Goal: Task Accomplishment & Management: Complete application form

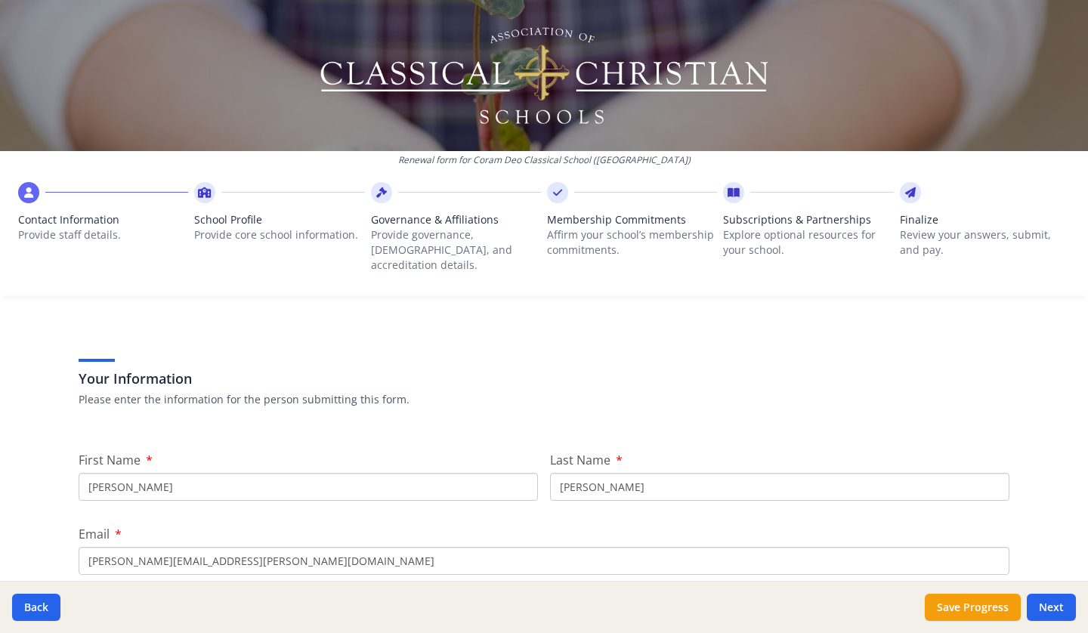
scroll to position [45, 0]
click at [230, 474] on input "[PERSON_NAME]" at bounding box center [308, 488] width 459 height 28
type input "[PERSON_NAME]"
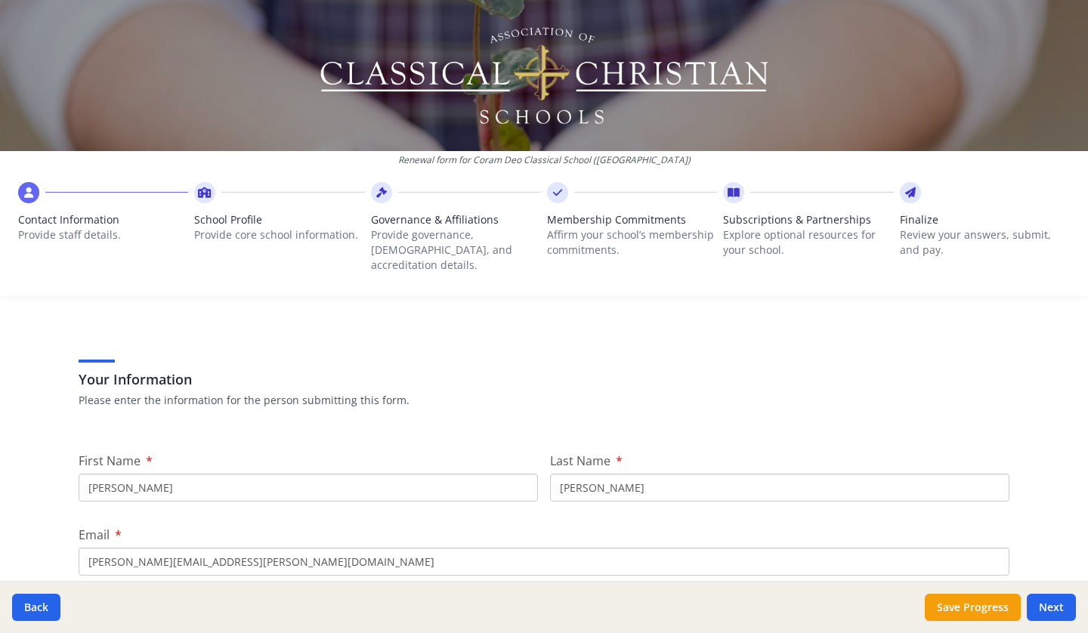
click at [289, 549] on input "[PERSON_NAME][EMAIL_ADDRESS][PERSON_NAME][DOMAIN_NAME]" at bounding box center [544, 562] width 931 height 28
drag, startPoint x: 304, startPoint y: 549, endPoint x: 65, endPoint y: 541, distance: 238.8
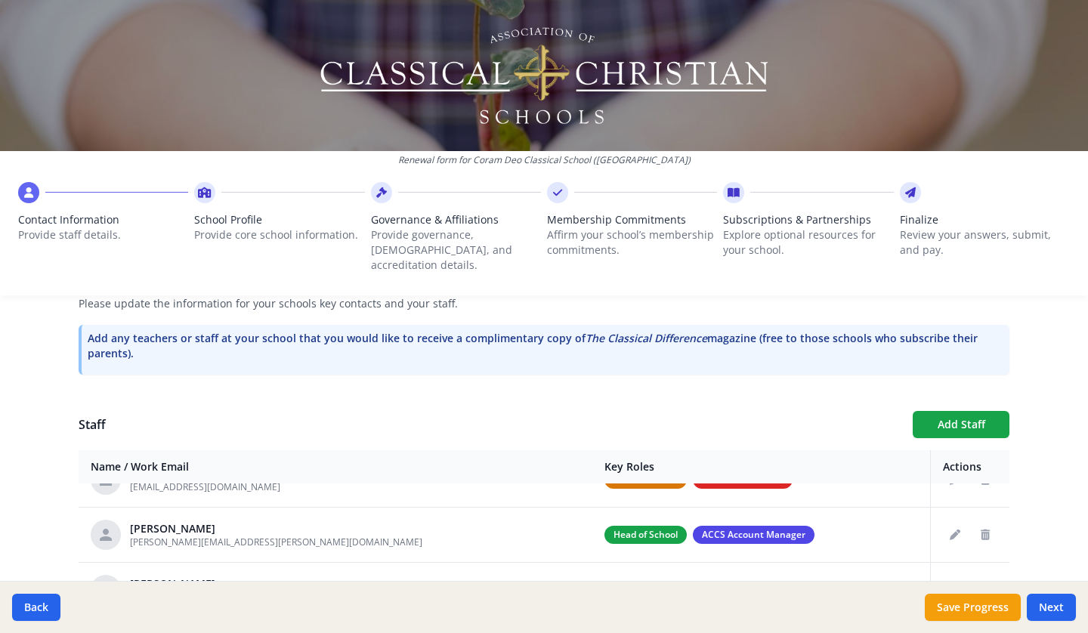
scroll to position [140, 0]
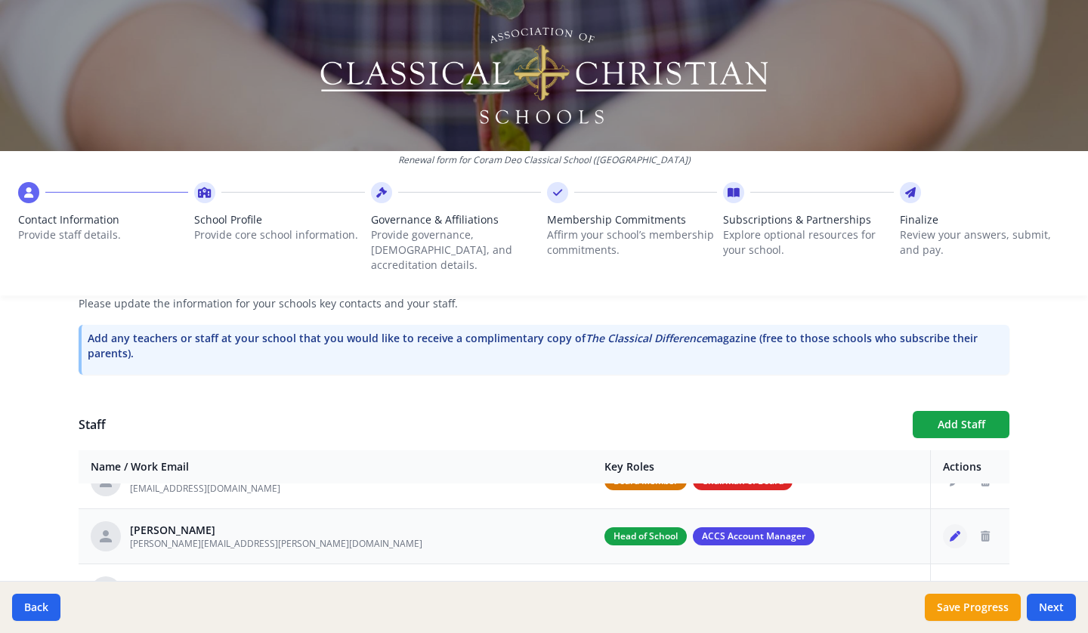
type input "[PERSON_NAME][EMAIL_ADDRESS][PERSON_NAME][DOMAIN_NAME]"
click at [949, 531] on icon "Edit staff" at bounding box center [954, 536] width 11 height 11
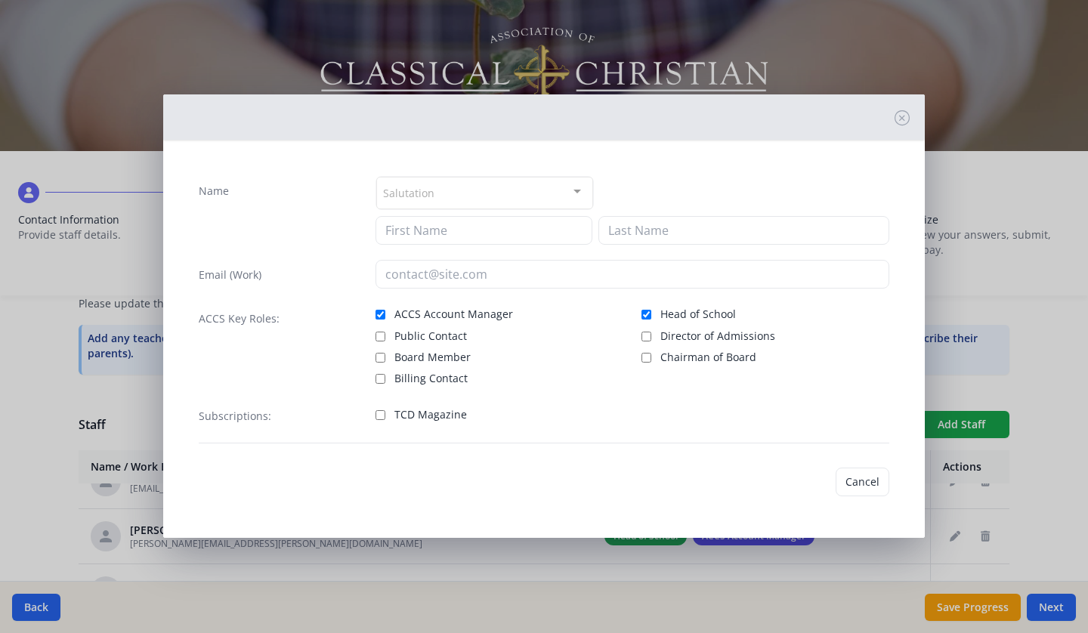
type input "[PERSON_NAME]"
type input "[PERSON_NAME][EMAIL_ADDRESS][PERSON_NAME][DOMAIN_NAME]"
checkbox input "true"
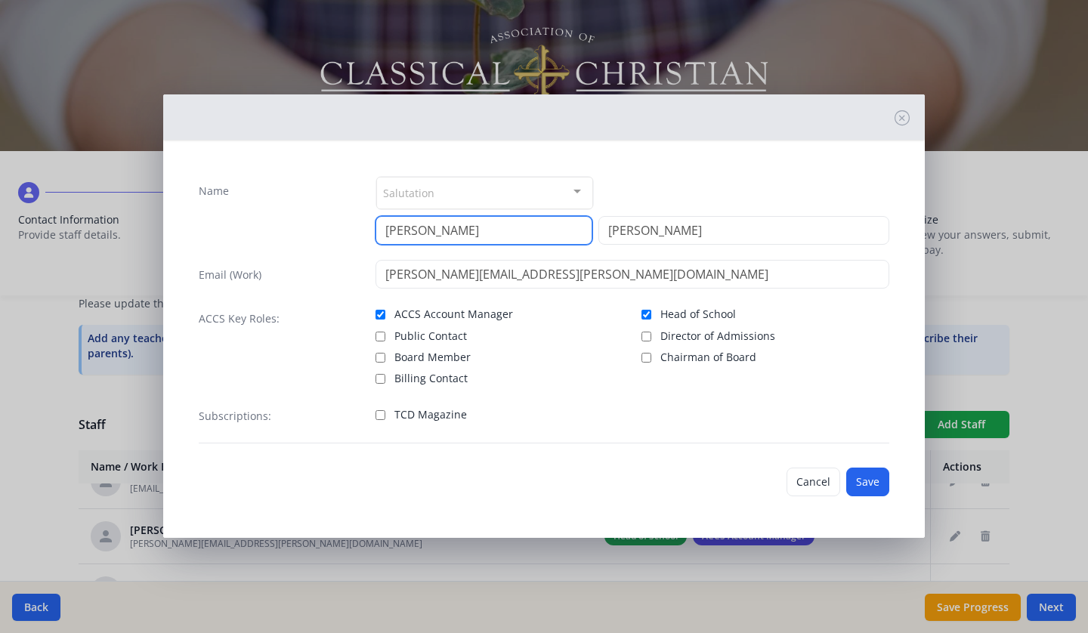
drag, startPoint x: 478, startPoint y: 229, endPoint x: 378, endPoint y: 232, distance: 99.8
click at [378, 232] on input "[PERSON_NAME]" at bounding box center [483, 230] width 217 height 29
type input "[PERSON_NAME]"
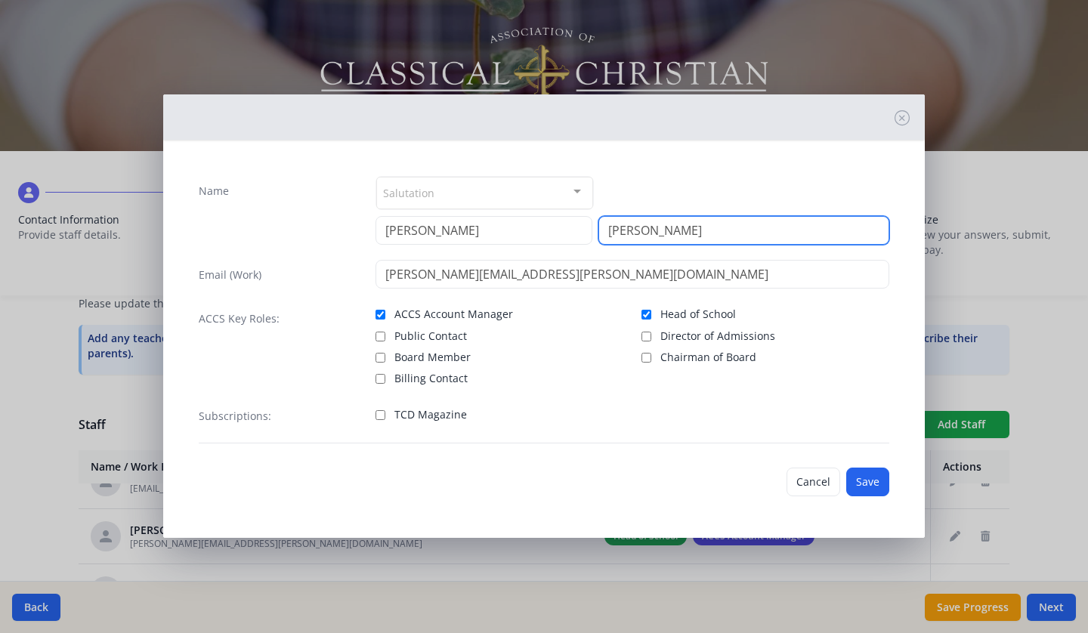
type input "[PERSON_NAME]"
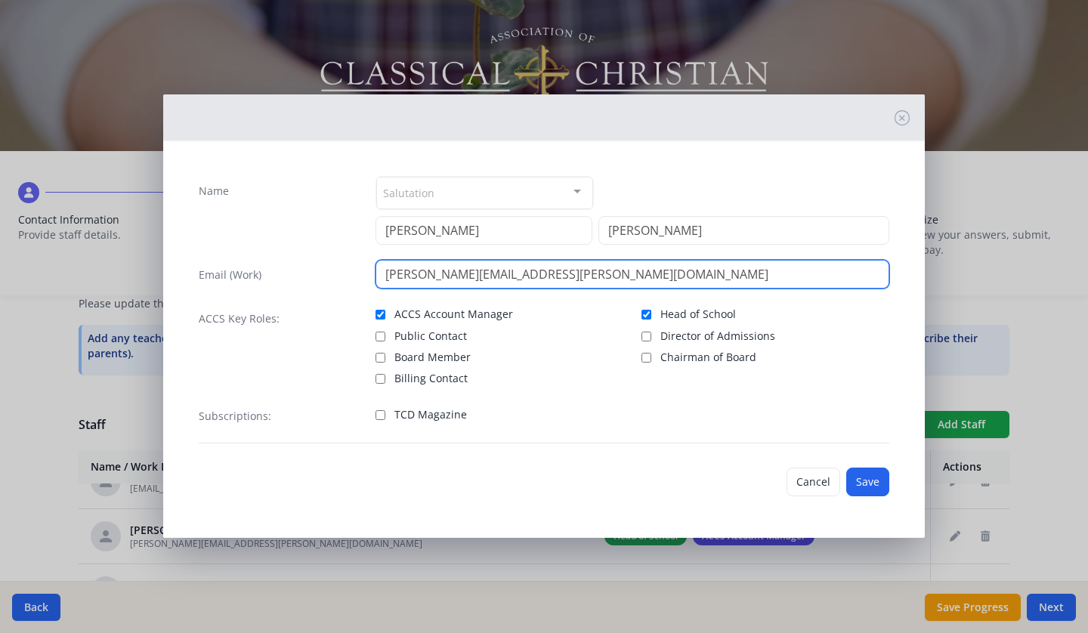
drag, startPoint x: 450, startPoint y: 277, endPoint x: 365, endPoint y: 272, distance: 85.5
click at [365, 272] on div "Email (Work) [PERSON_NAME][EMAIL_ADDRESS][PERSON_NAME][DOMAIN_NAME]" at bounding box center [544, 274] width 690 height 29
type input "[PERSON_NAME][EMAIL_ADDRESS][PERSON_NAME][DOMAIN_NAME]"
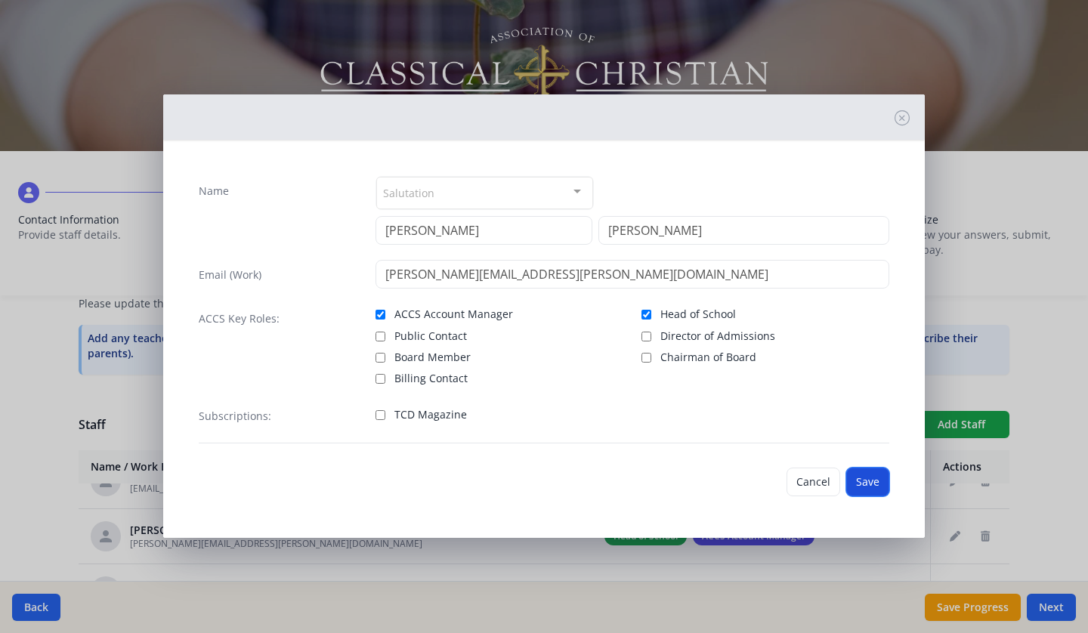
click at [875, 489] on button "Save" at bounding box center [867, 482] width 43 height 29
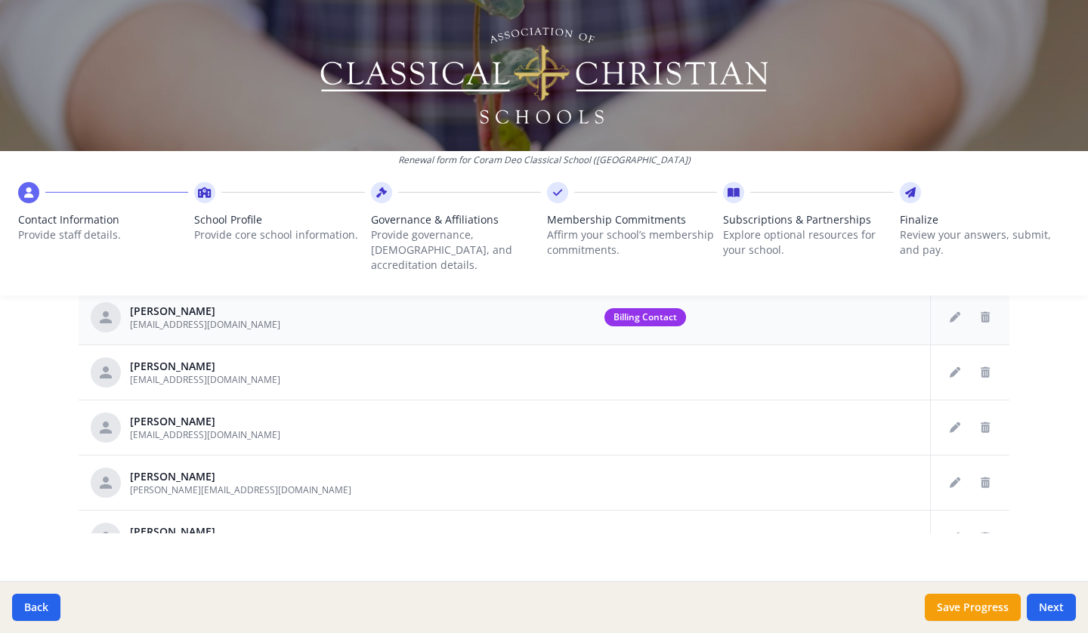
scroll to position [0, 0]
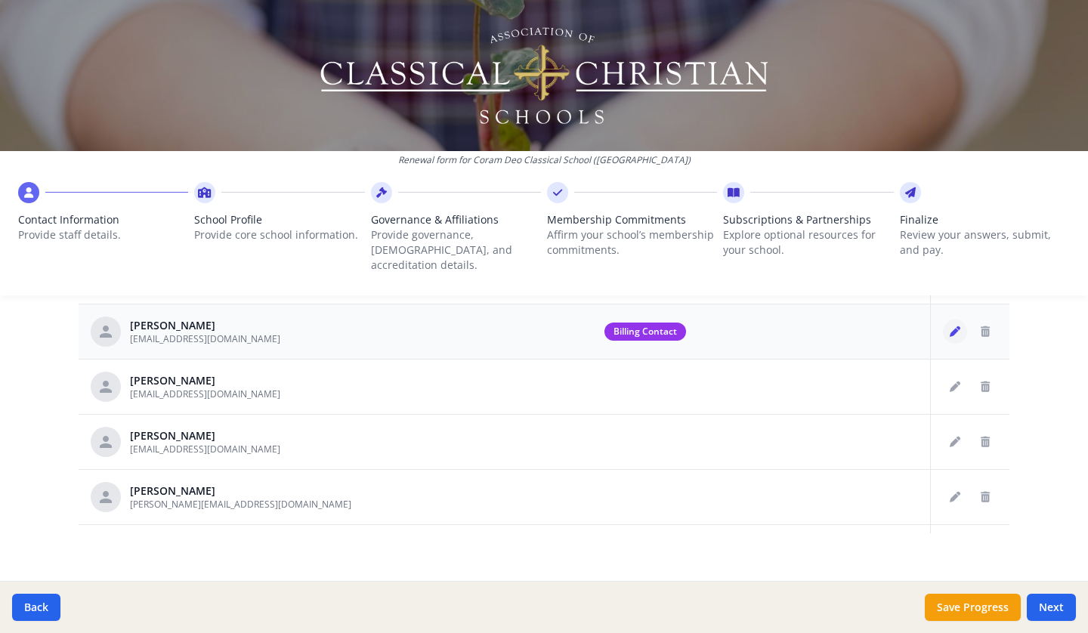
click at [949, 326] on icon "Edit staff" at bounding box center [954, 331] width 11 height 11
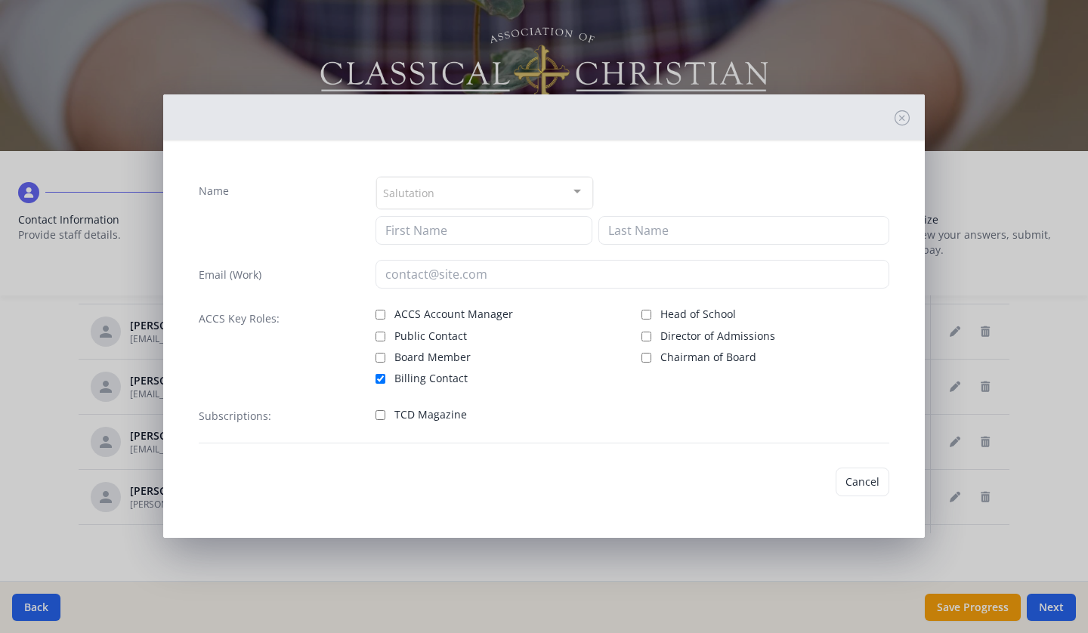
type input "[PERSON_NAME]"
type input "[EMAIL_ADDRESS][DOMAIN_NAME]"
checkbox input "true"
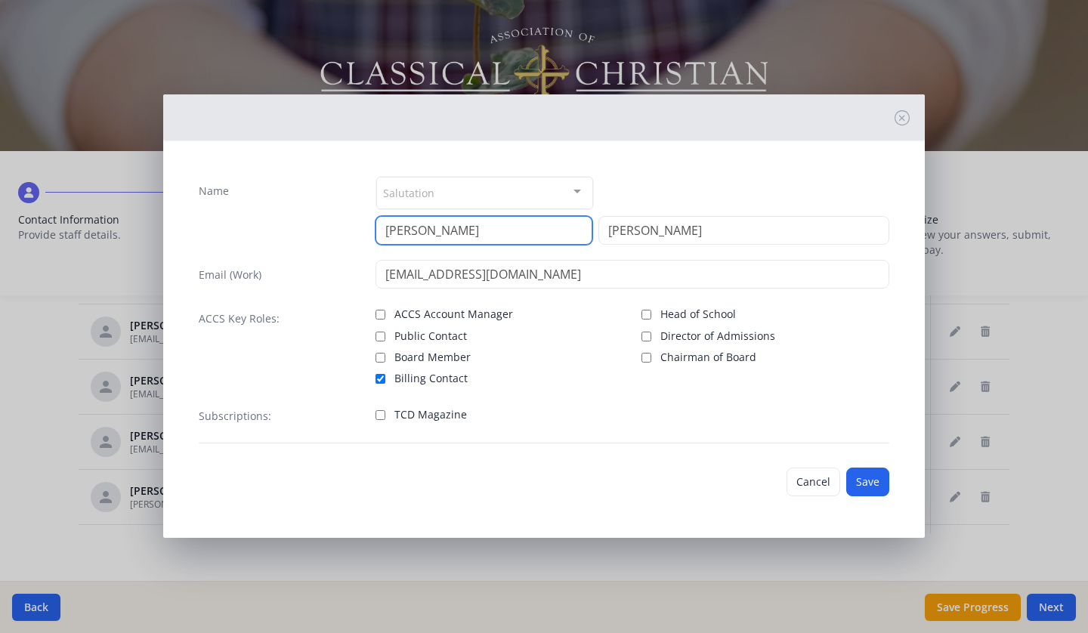
drag, startPoint x: 498, startPoint y: 231, endPoint x: 421, endPoint y: 231, distance: 77.0
click at [421, 231] on input "[PERSON_NAME]" at bounding box center [483, 230] width 217 height 29
click at [454, 230] on input "[PERSON_NAME]" at bounding box center [483, 230] width 217 height 29
type input "[PERSON_NAME]"
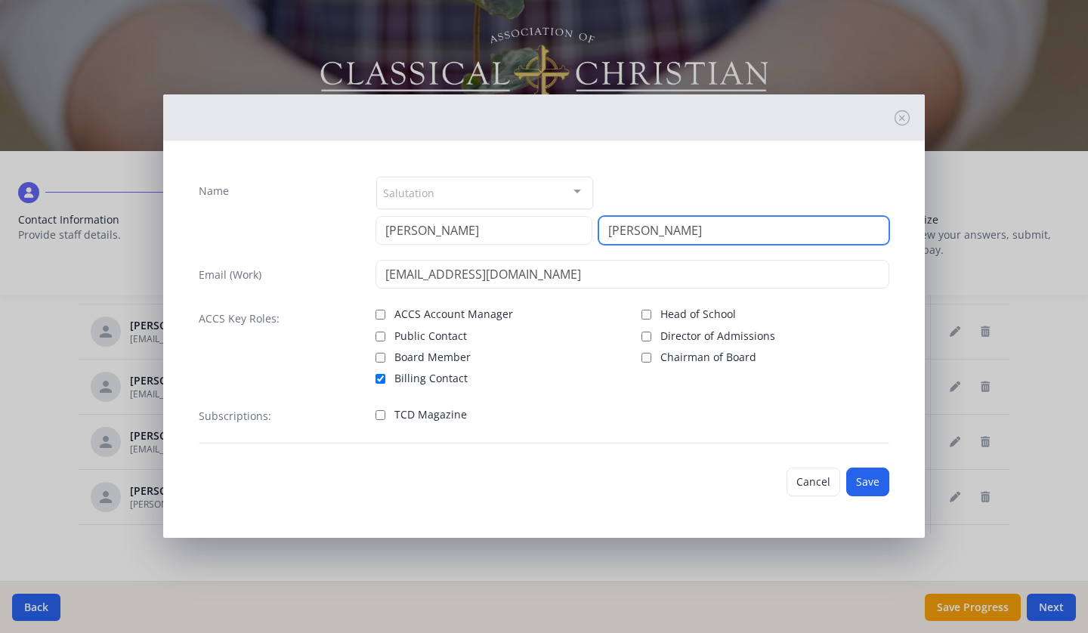
click at [657, 224] on input "[PERSON_NAME]" at bounding box center [743, 230] width 291 height 29
type input "T"
type input "Geasley"
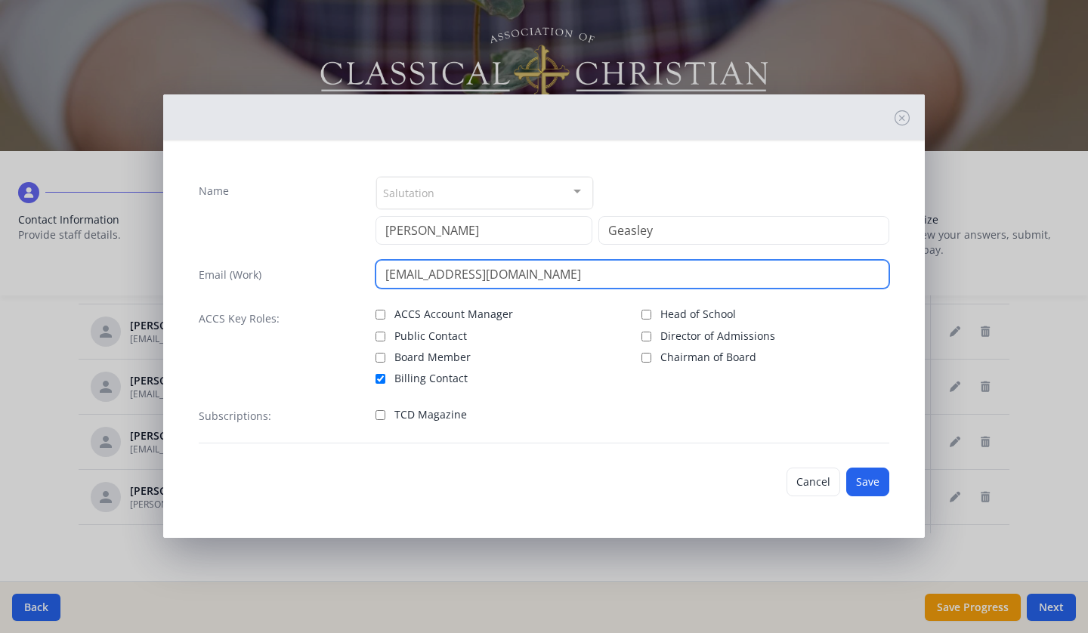
drag, startPoint x: 587, startPoint y: 274, endPoint x: 373, endPoint y: 270, distance: 213.8
click at [373, 270] on div "Email (Work) [EMAIL_ADDRESS][DOMAIN_NAME]" at bounding box center [544, 274] width 690 height 29
type input "[EMAIL_ADDRESS][DOMAIN_NAME]"
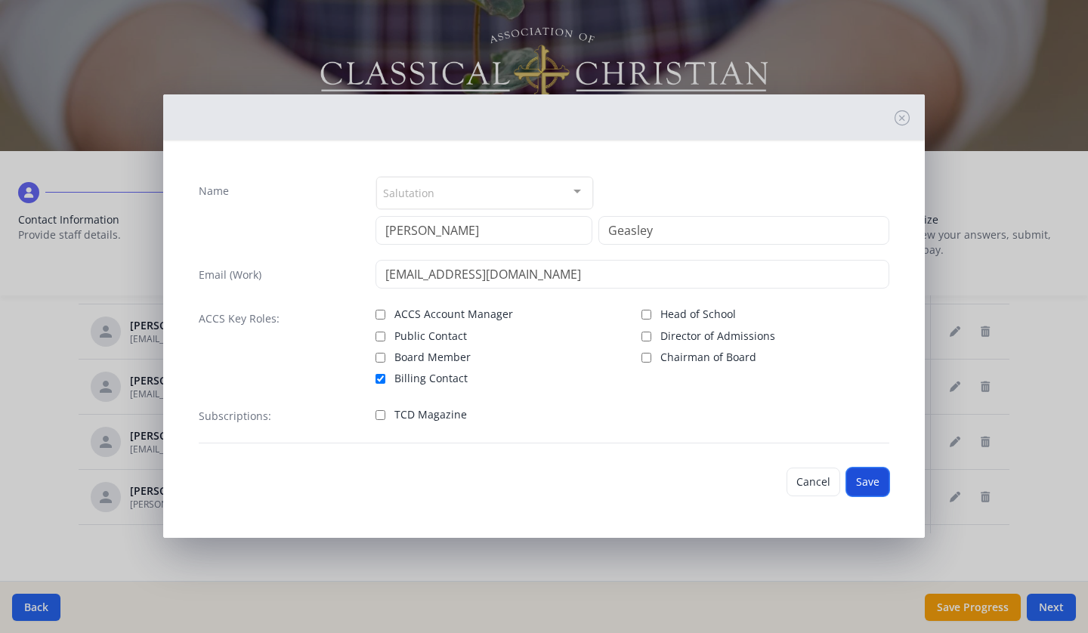
click at [857, 477] on button "Save" at bounding box center [867, 482] width 43 height 29
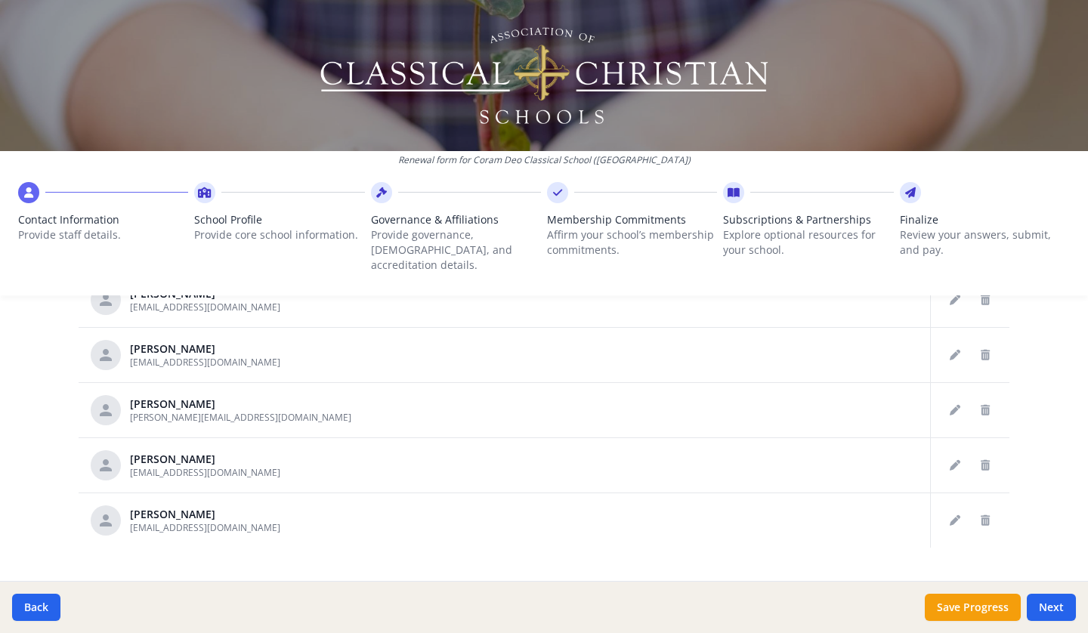
scroll to position [842, 0]
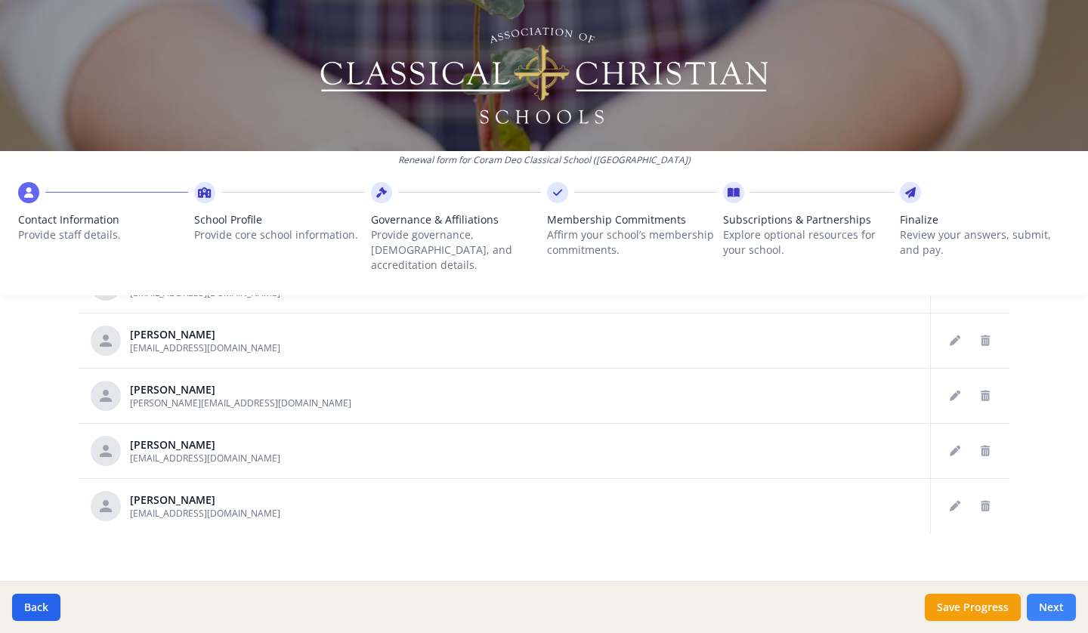
click at [1045, 604] on button "Next" at bounding box center [1051, 607] width 49 height 27
type input "[PHONE_NUMBER]"
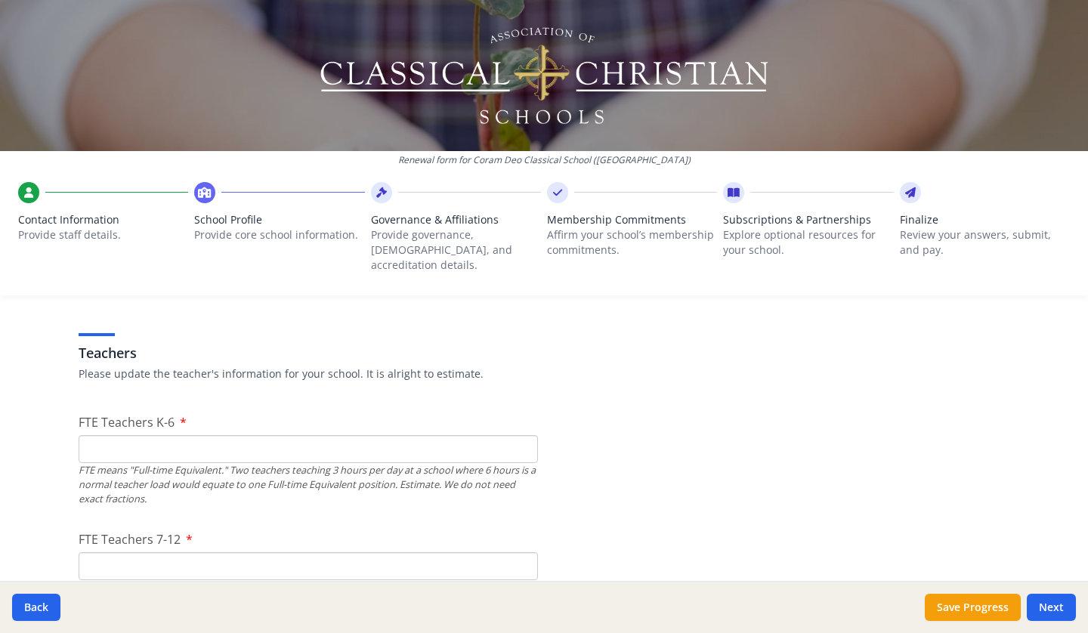
scroll to position [854, 0]
click at [293, 436] on input "FTE Teachers K-6" at bounding box center [308, 450] width 459 height 28
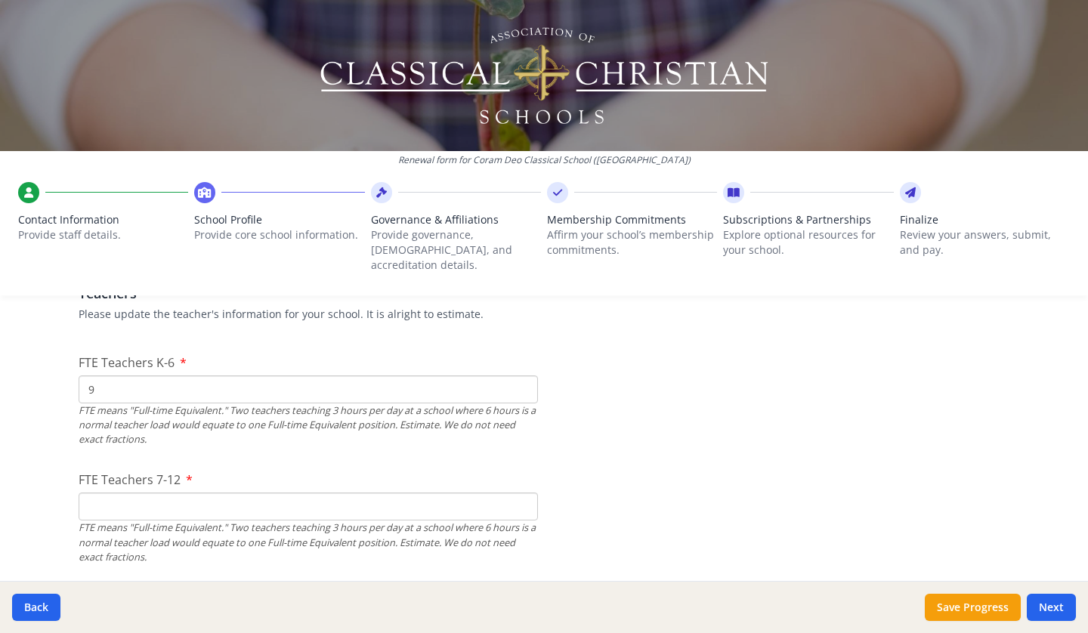
scroll to position [912, 0]
type input "9"
click at [339, 494] on input "FTE Teachers 7-12" at bounding box center [308, 508] width 459 height 28
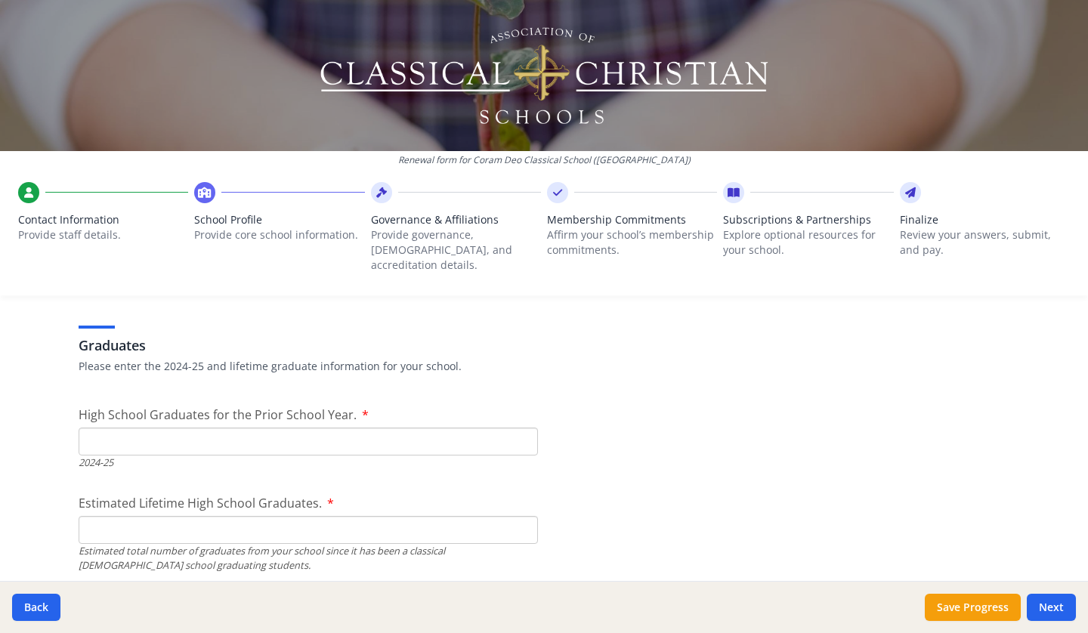
scroll to position [2110, 0]
type input "9"
click at [421, 427] on input "High School Graduates for the Prior School Year." at bounding box center [308, 441] width 459 height 28
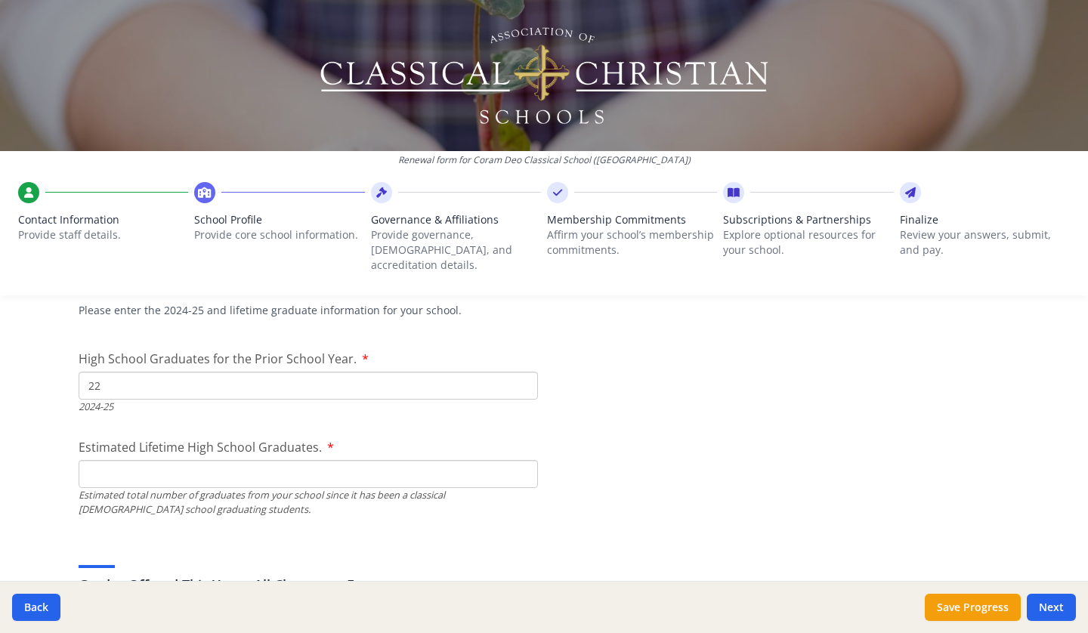
scroll to position [2165, 0]
type input "22"
click at [428, 461] on input "Estimated Lifetime High School Graduates." at bounding box center [308, 475] width 459 height 28
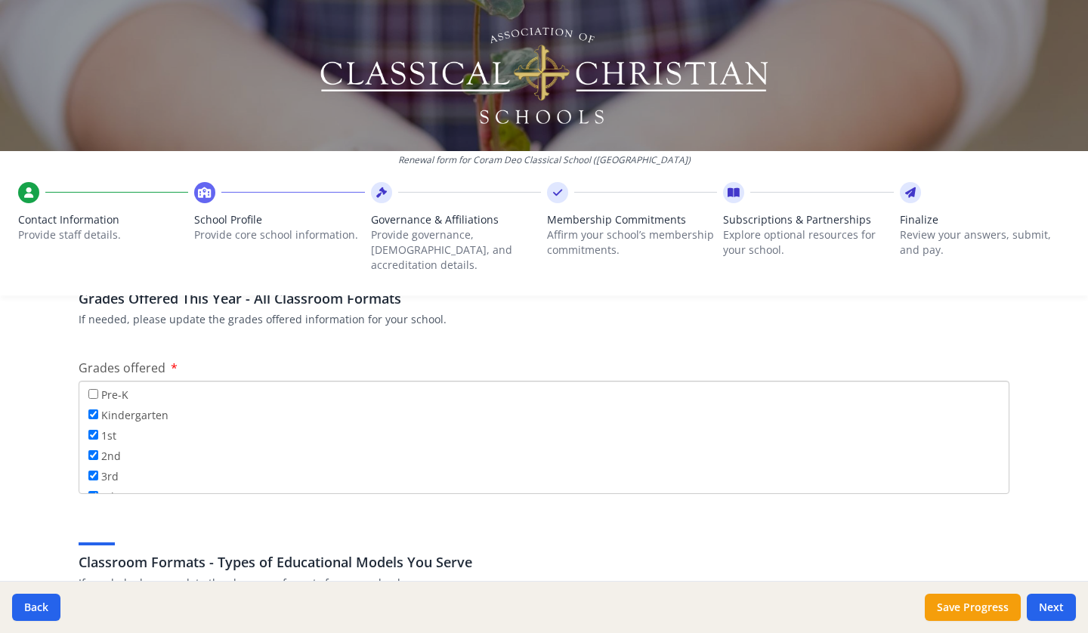
scroll to position [2423, 0]
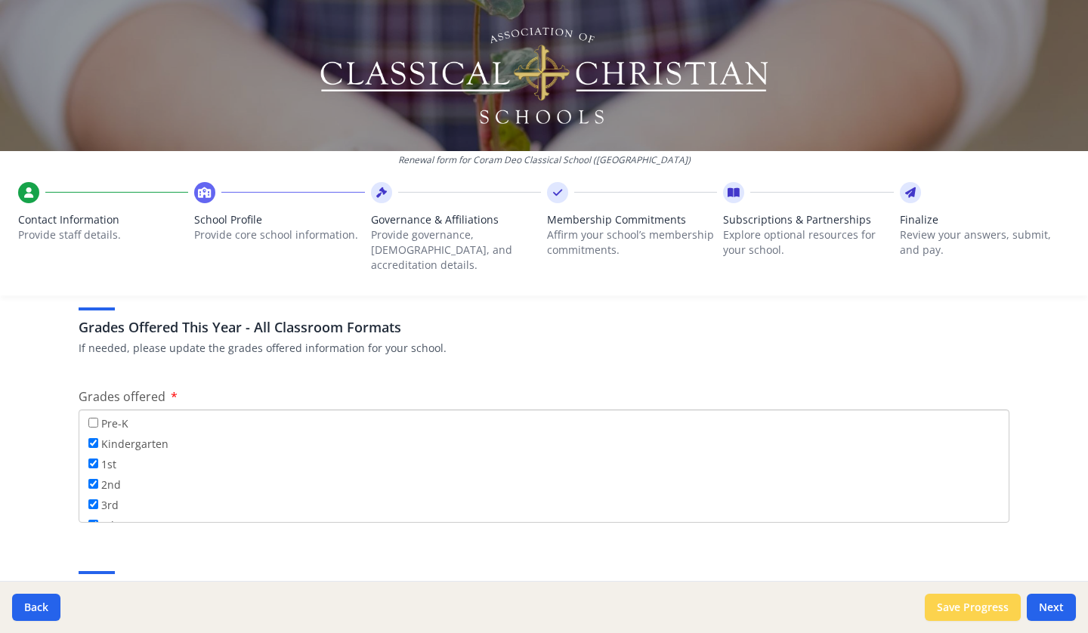
click at [962, 603] on button "Save Progress" at bounding box center [973, 607] width 96 height 27
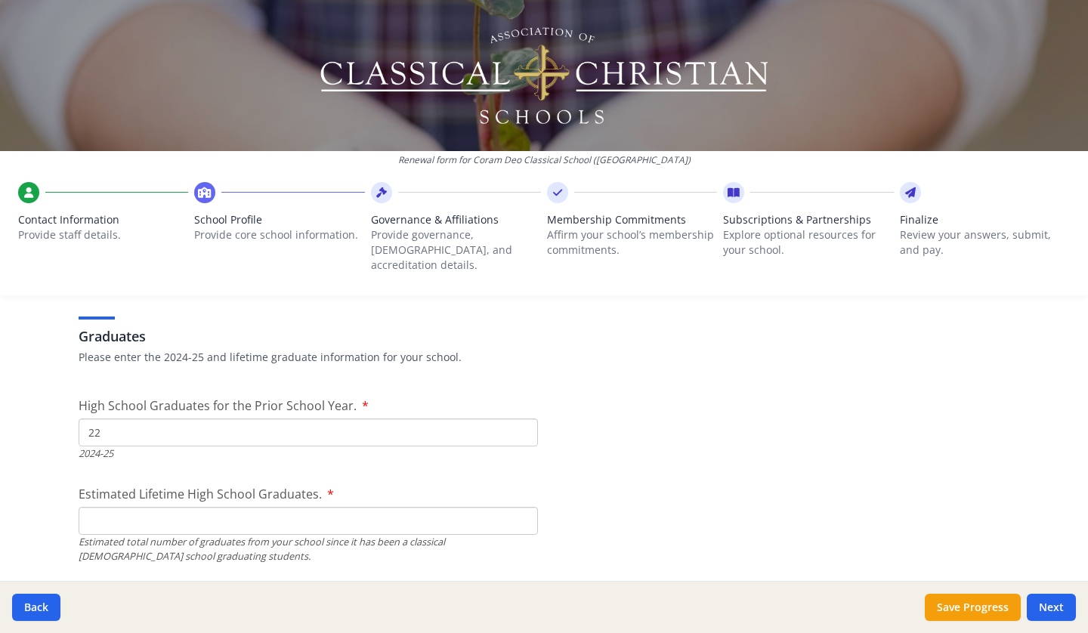
scroll to position [2119, 0]
click at [286, 507] on input "Estimated Lifetime High School Graduates." at bounding box center [308, 521] width 459 height 28
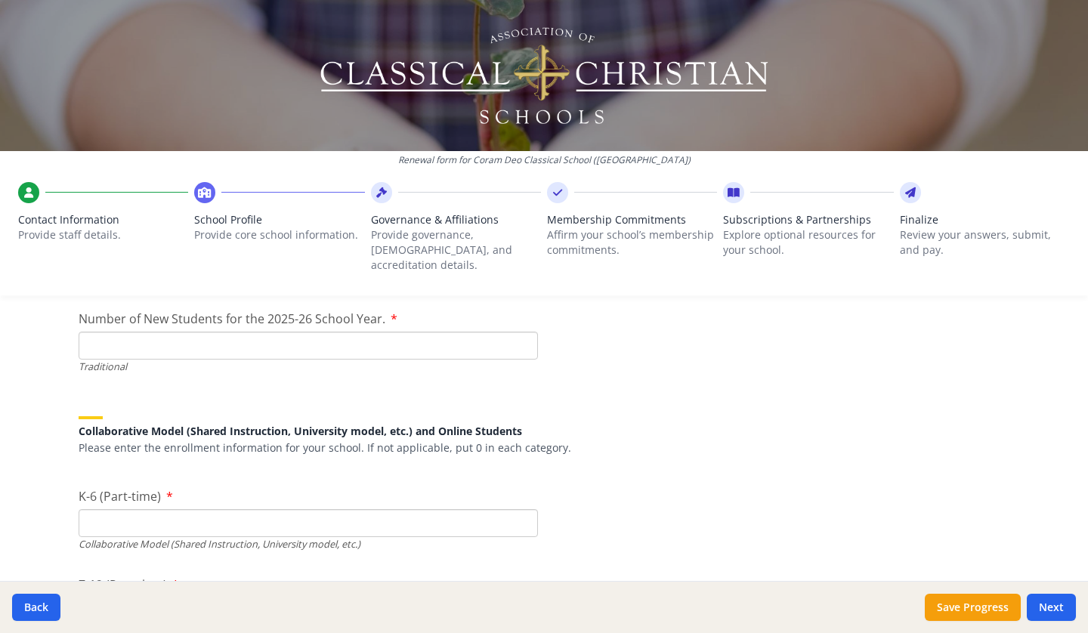
scroll to position [3512, 0]
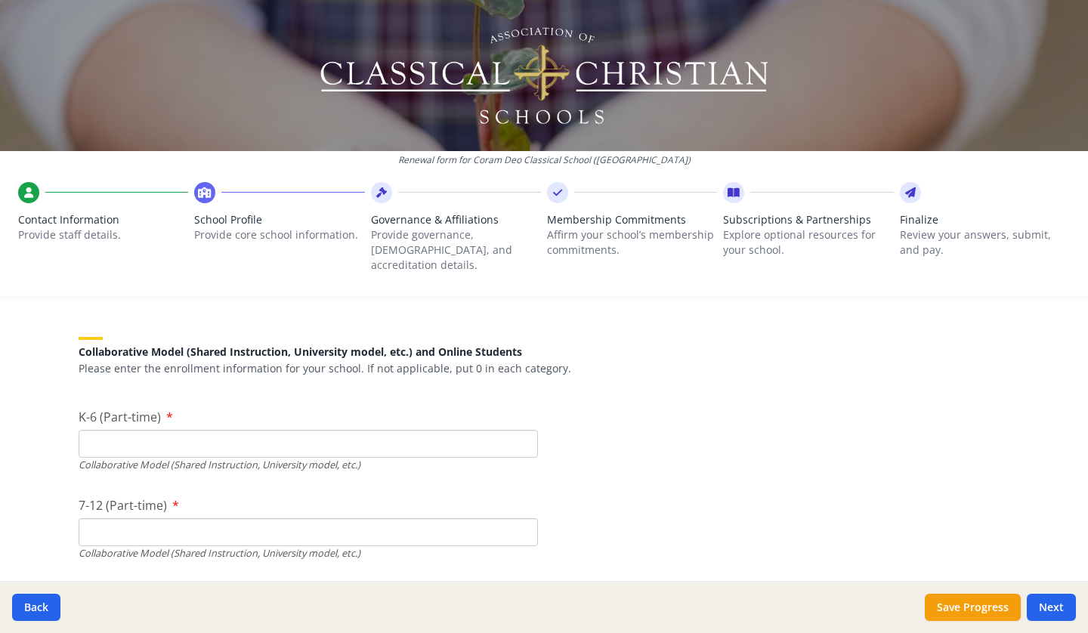
type input "350"
click at [300, 430] on input "K-6 (Part-time)" at bounding box center [308, 444] width 459 height 28
type input "54"
click at [284, 518] on input "7-12 (Part-time)" at bounding box center [308, 532] width 459 height 28
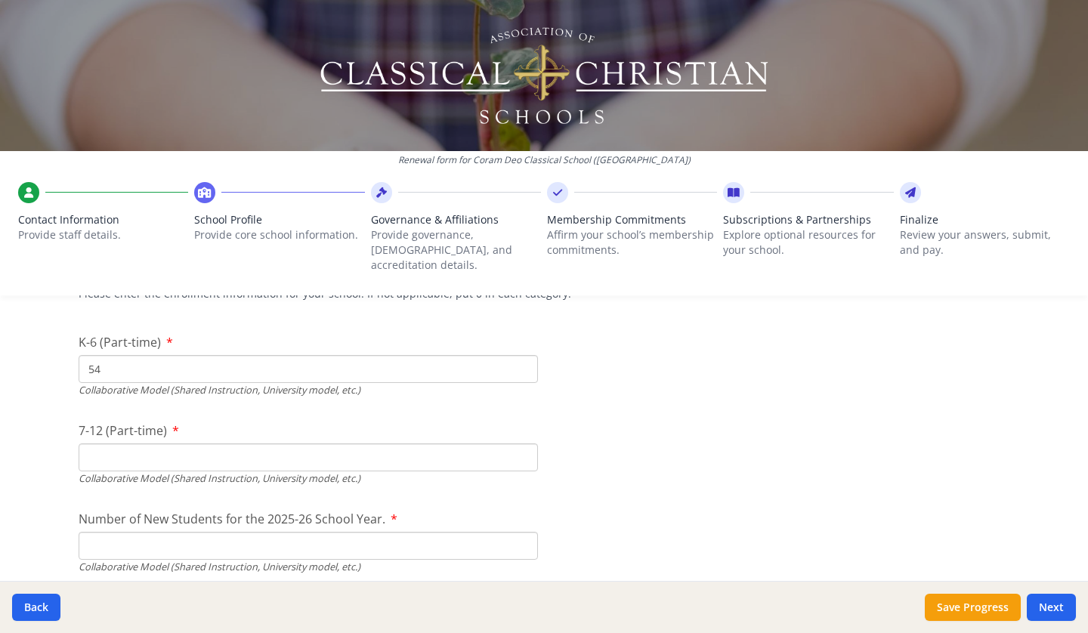
scroll to position [3588, 0]
click at [967, 600] on button "Save Progress" at bounding box center [973, 607] width 96 height 27
